Goal: Task Accomplishment & Management: Manage account settings

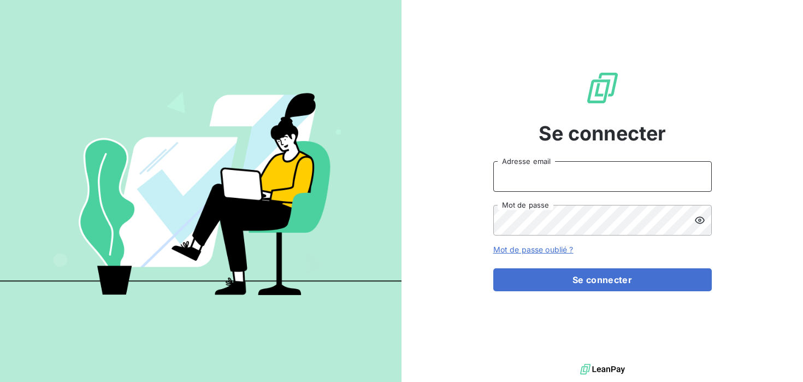
click at [571, 180] on input "Adresse email" at bounding box center [603, 176] width 219 height 31
type input "[PERSON_NAME][EMAIL_ADDRESS][DOMAIN_NAME]"
click at [700, 217] on icon at bounding box center [700, 219] width 10 height 7
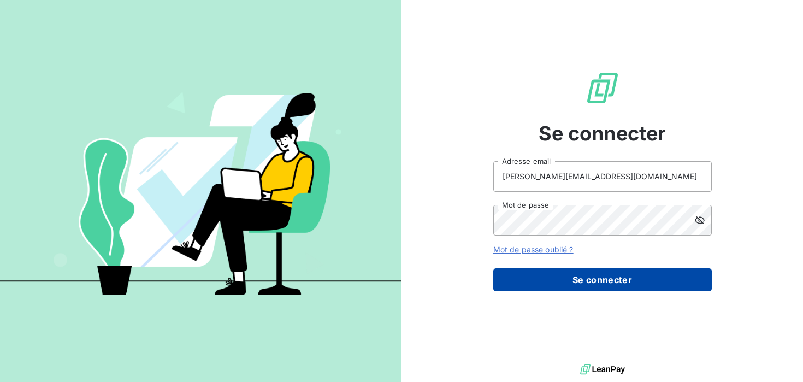
click at [654, 278] on button "Se connecter" at bounding box center [603, 279] width 219 height 23
